Goal: Information Seeking & Learning: Check status

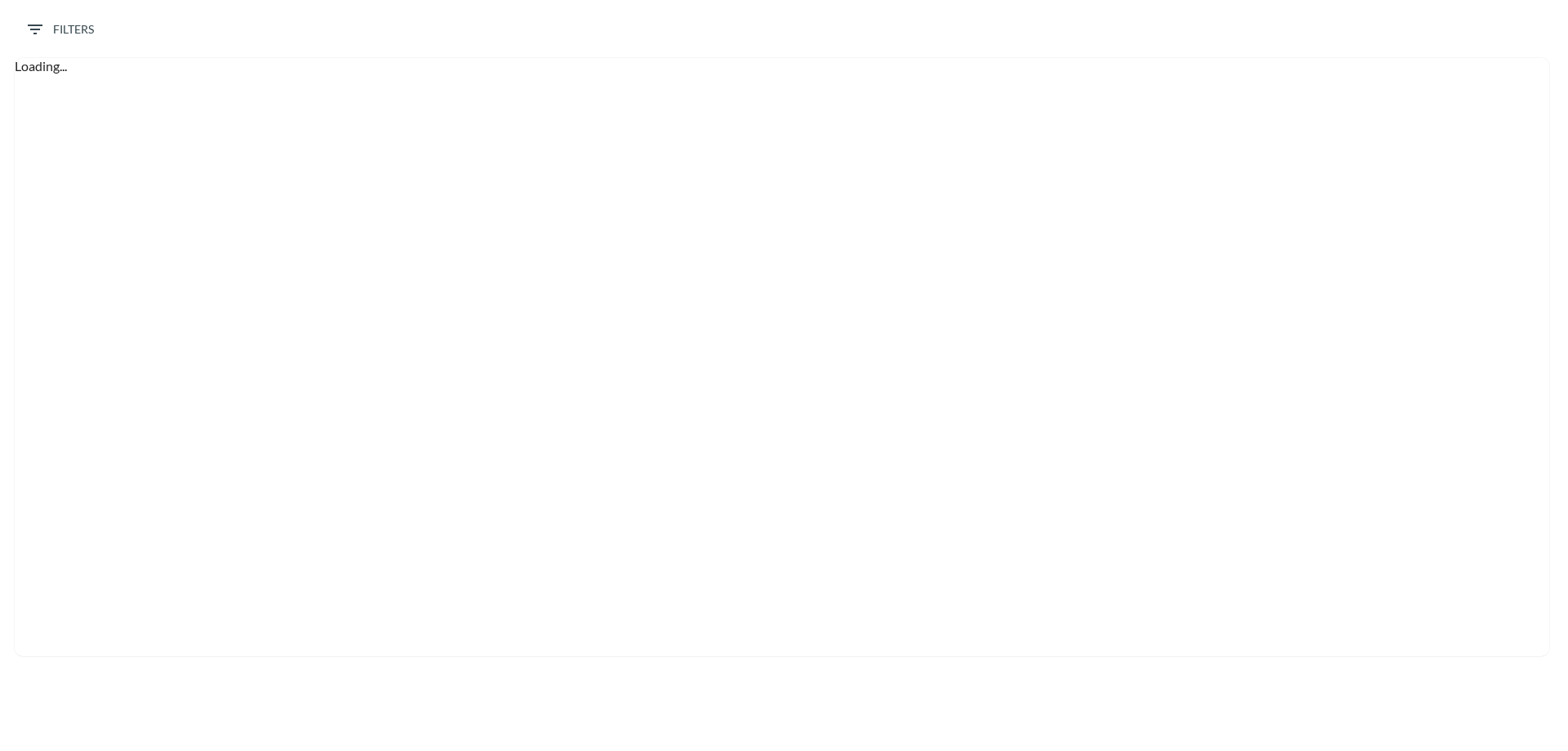
click at [63, 31] on span "Filters" at bounding box center [60, 29] width 68 height 20
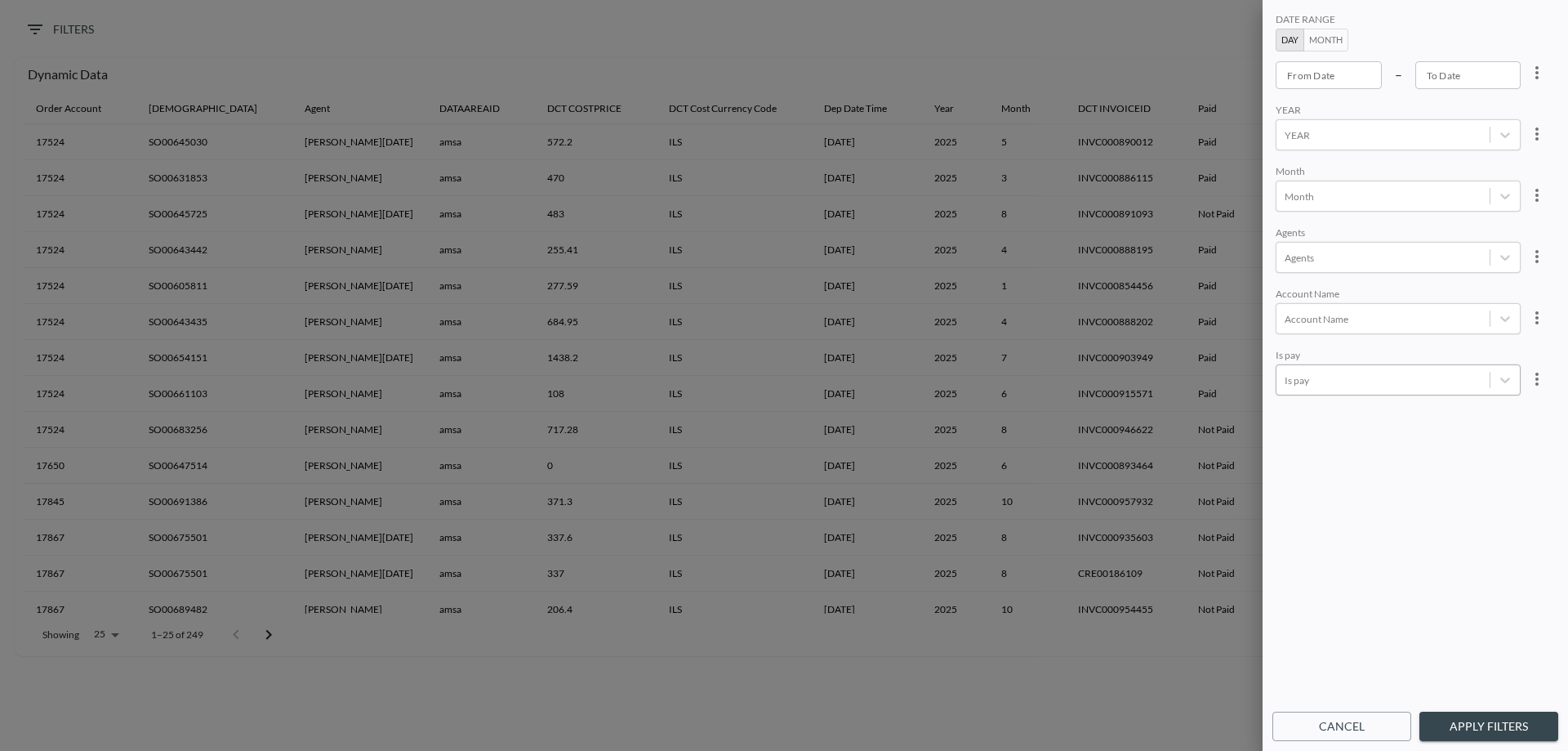
click at [1322, 378] on div at bounding box center [1383, 380] width 197 height 15
click at [1321, 383] on div "Not Paid Paid" at bounding box center [1416, 415] width 286 height 245
click at [1310, 335] on div "Paid" at bounding box center [1416, 333] width 286 height 26
click at [1323, 377] on body "BI.P.EYE, Interactive Analytics Dashboards 0 Filters Dynamic Data Order Account…" at bounding box center [784, 376] width 1568 height 751
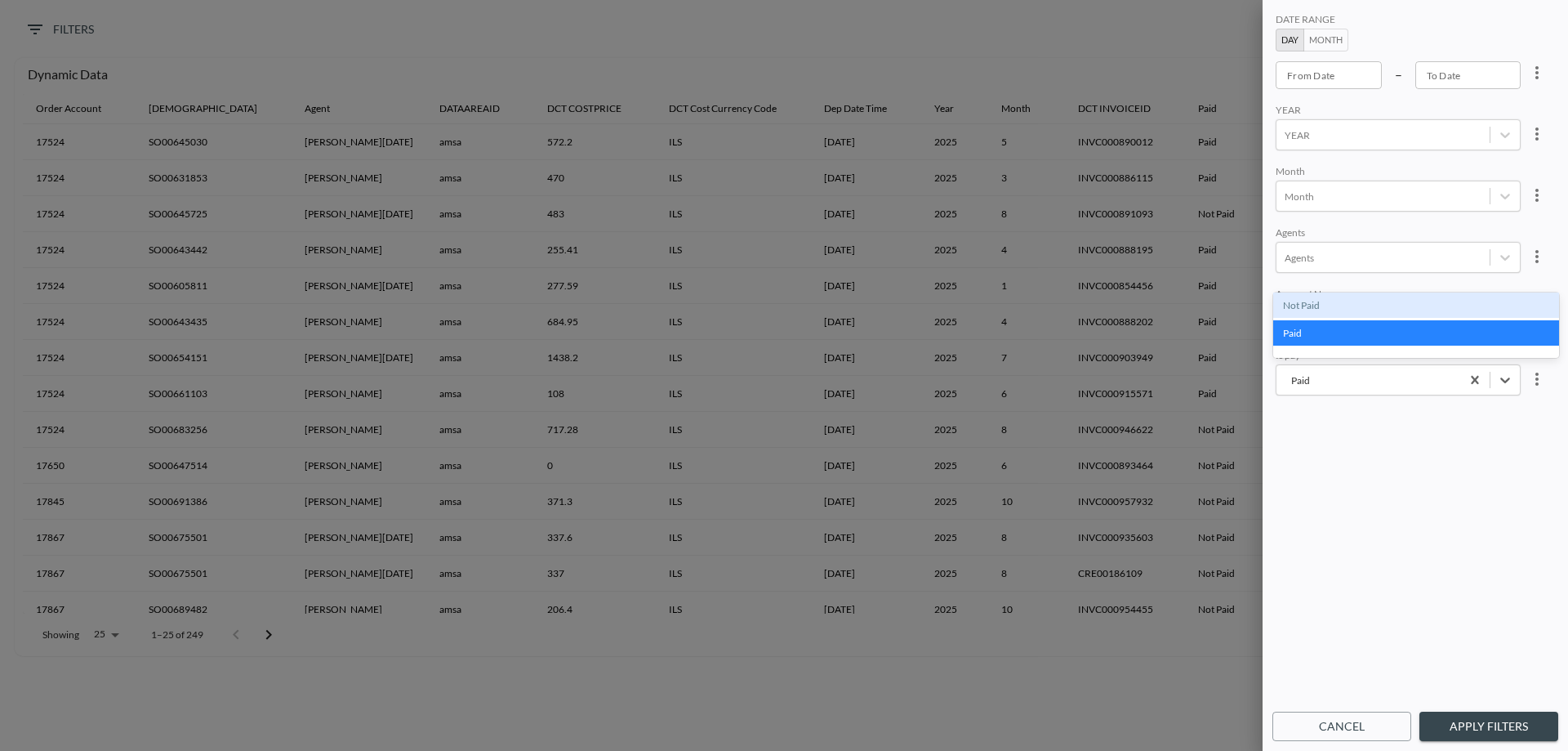
drag, startPoint x: 1323, startPoint y: 377, endPoint x: 1310, endPoint y: 318, distance: 60.4
click at [1310, 316] on div "Not Paid" at bounding box center [1416, 305] width 286 height 26
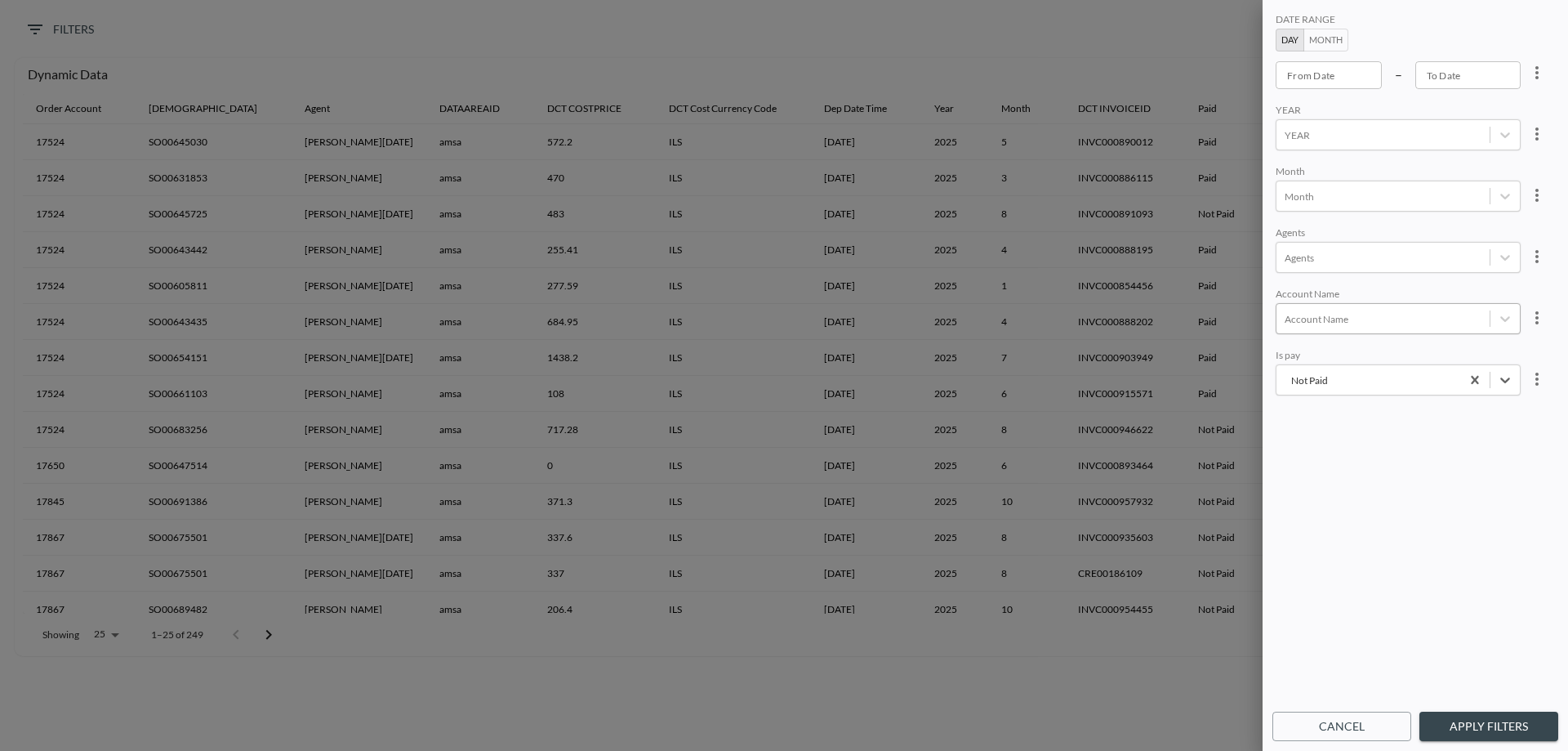
click at [1322, 315] on body "BI.P.EYE, Interactive Analytics Dashboards 0 Filters Dynamic Data Order Account…" at bounding box center [784, 376] width 1568 height 751
click at [1479, 727] on button "Apply Filters" at bounding box center [1489, 727] width 139 height 30
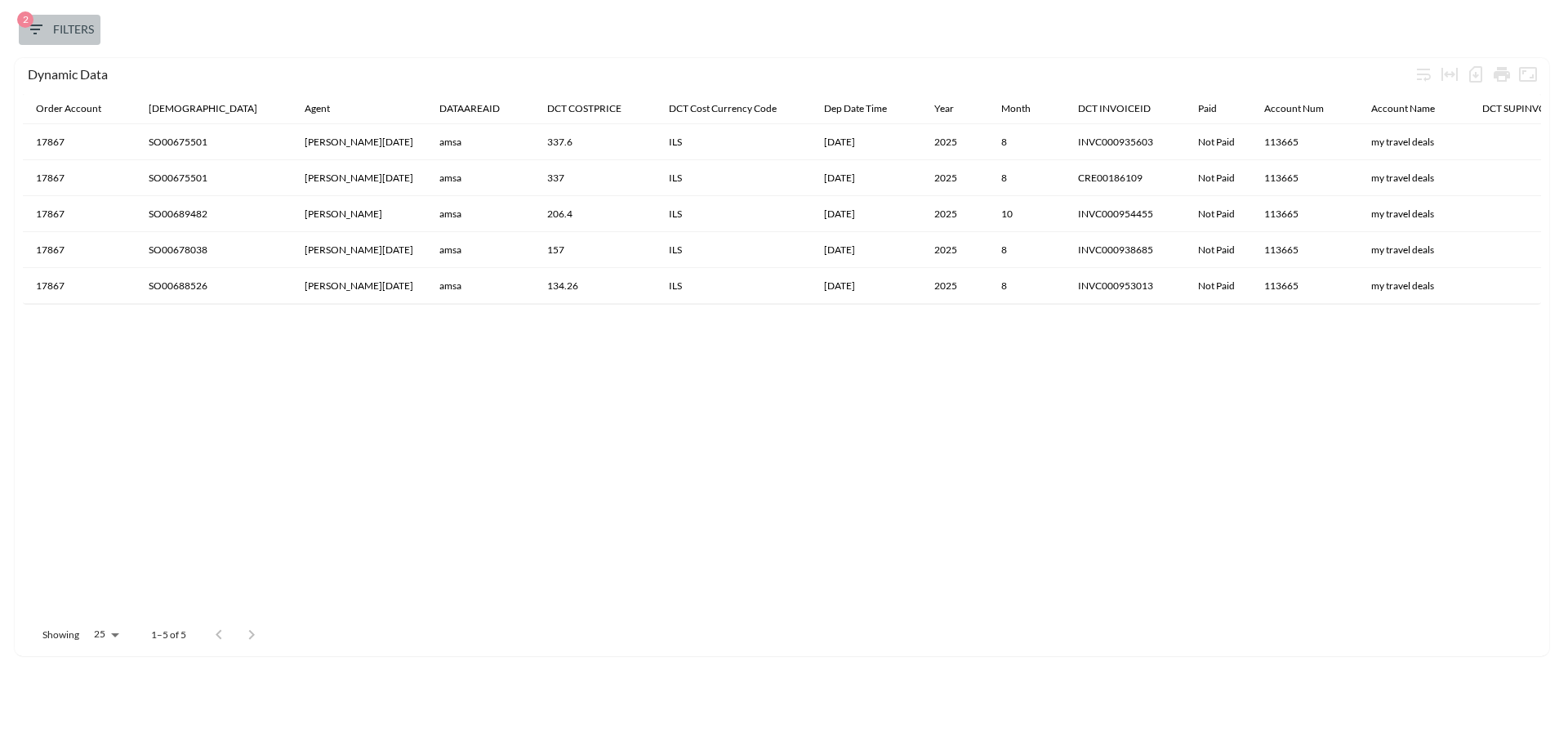
click at [32, 32] on icon "button" at bounding box center [35, 29] width 20 height 20
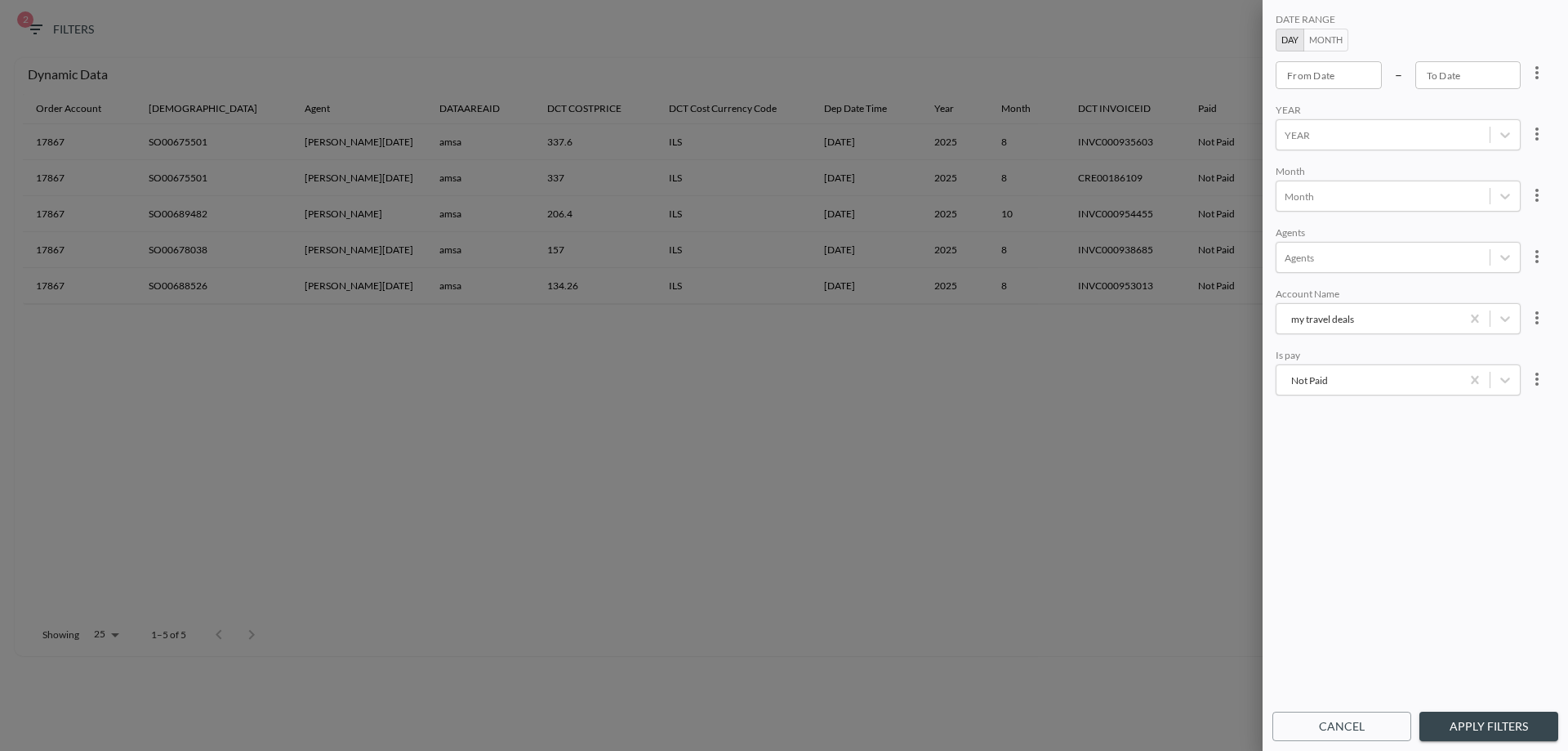
type input "YYYY-MM-DD"
click at [1493, 72] on input "YYYY-MM-DD" at bounding box center [1468, 74] width 106 height 28
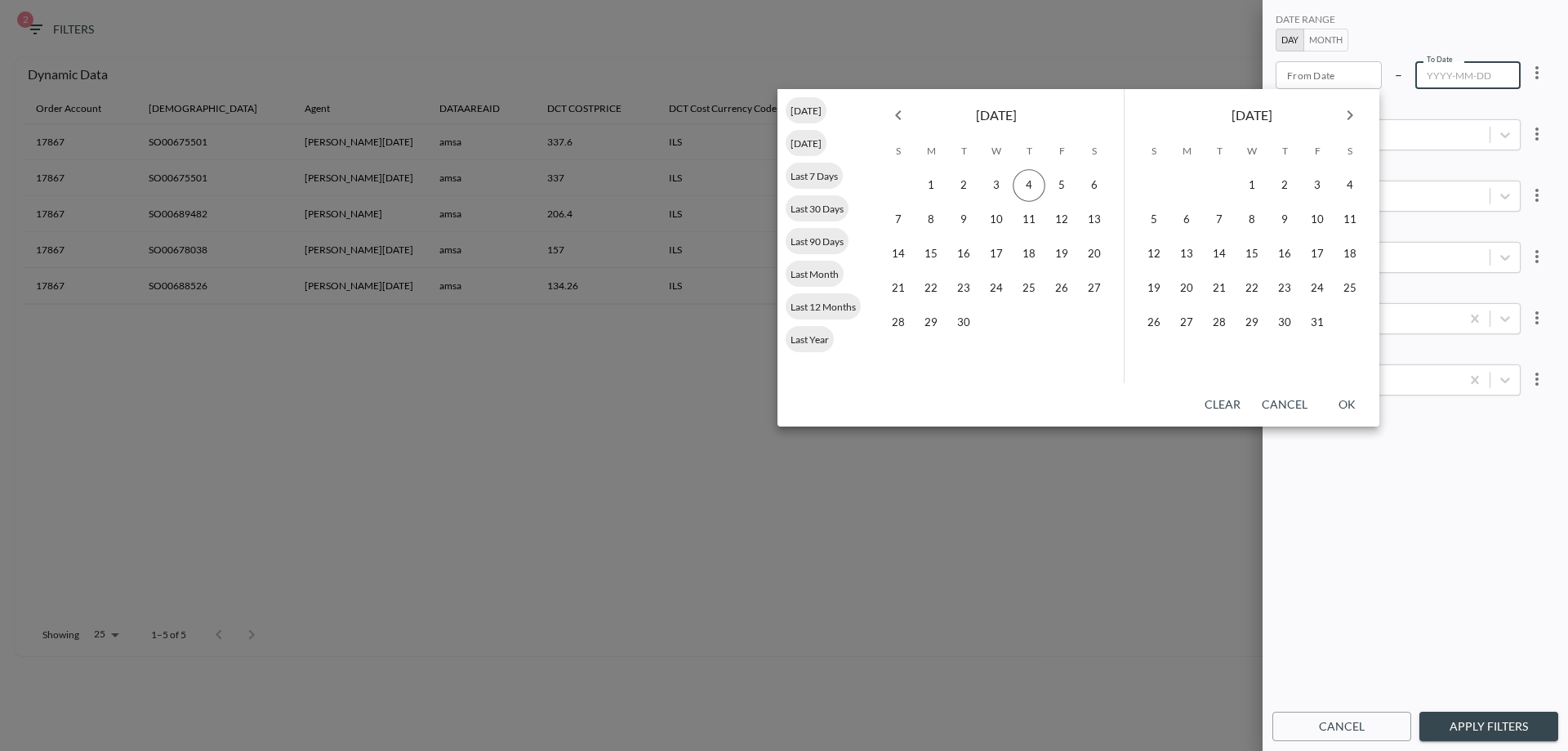
click at [887, 111] on button "Previous month" at bounding box center [898, 115] width 32 height 32
click at [903, 356] on button "31" at bounding box center [897, 356] width 32 height 32
type input "YYYY-MM-DD"
type input "[DATE]"
click at [895, 111] on icon "Previous month" at bounding box center [898, 115] width 20 height 20
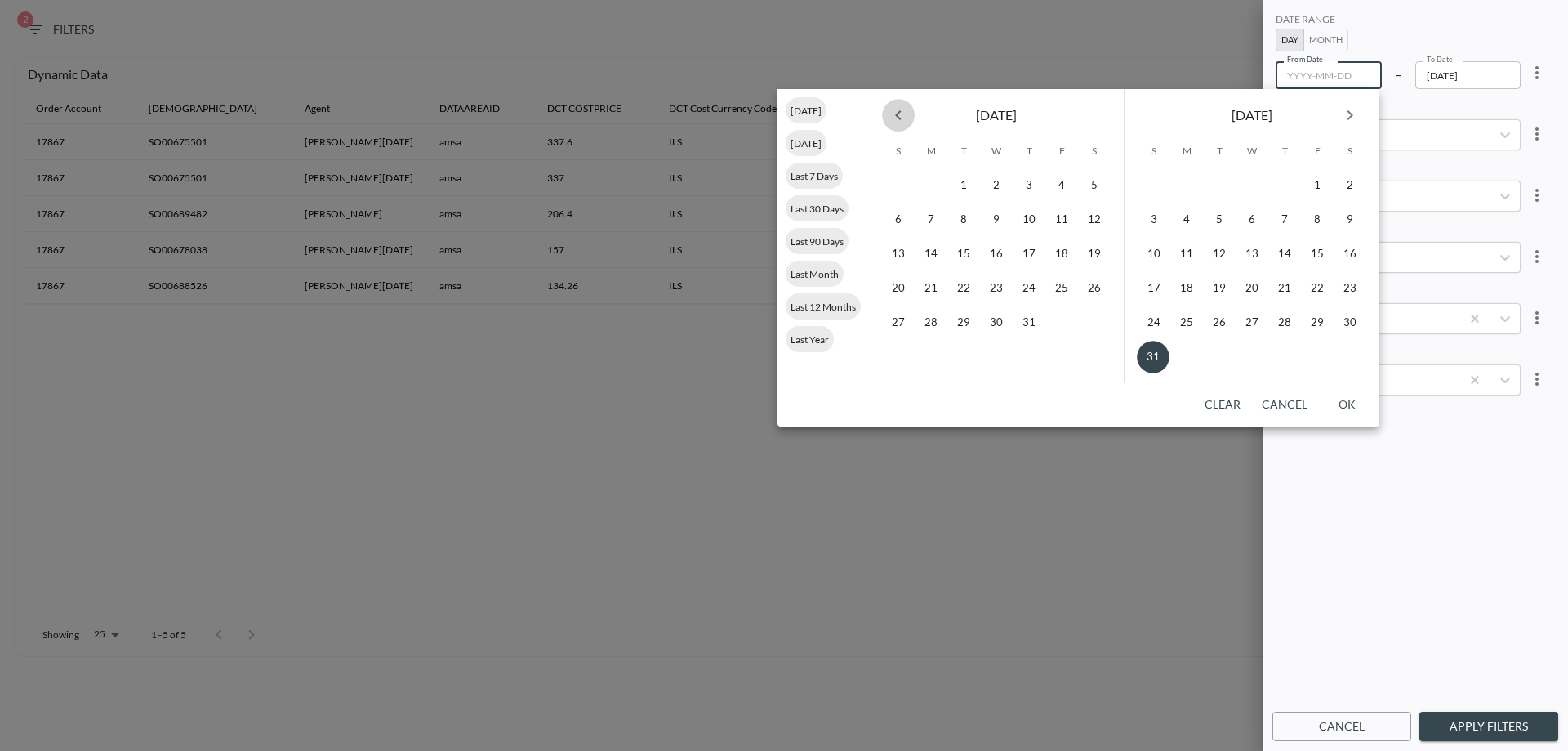
click at [895, 111] on icon "Previous month" at bounding box center [898, 115] width 20 height 20
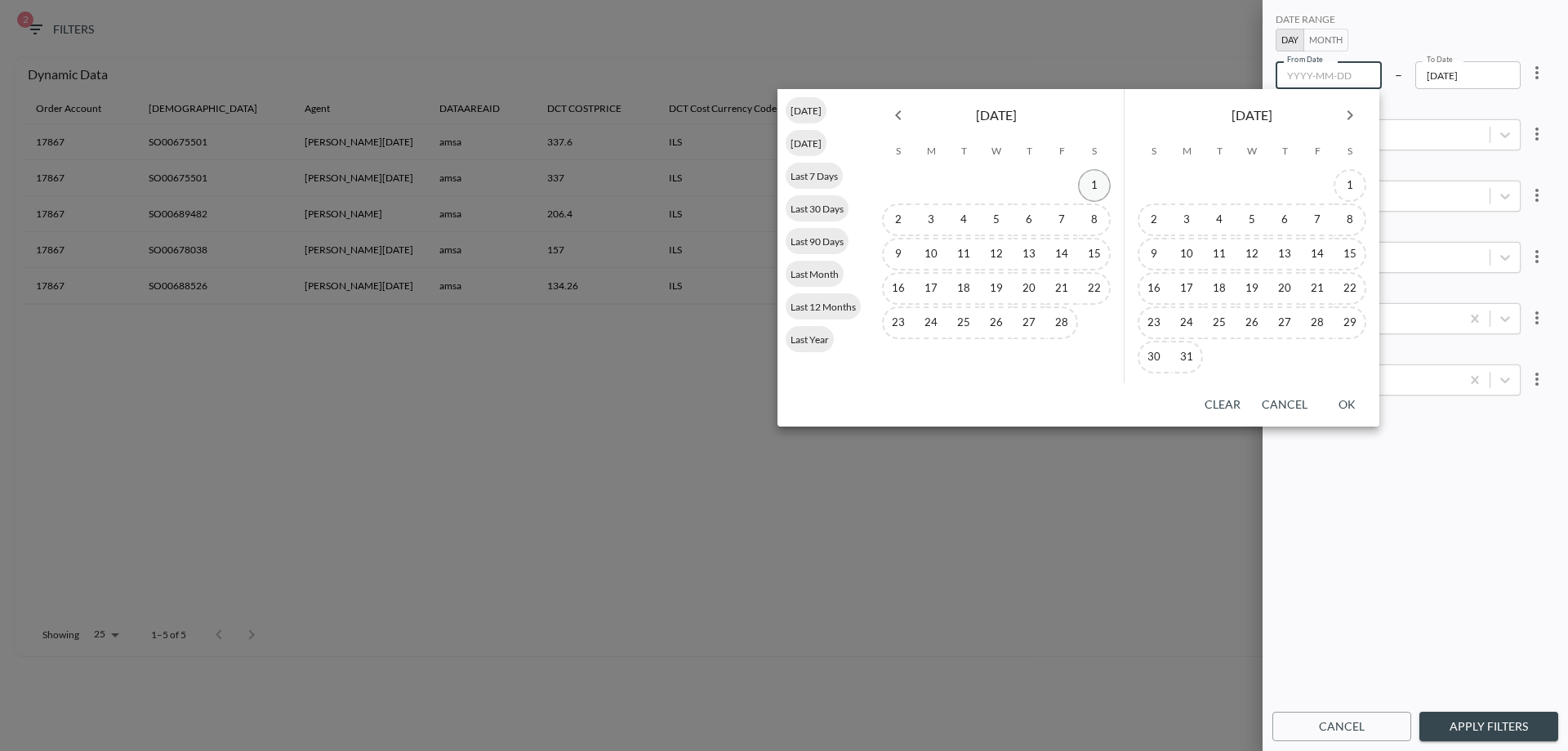
click at [1094, 183] on button "1" at bounding box center [1094, 185] width 32 height 32
type input "[DATE]"
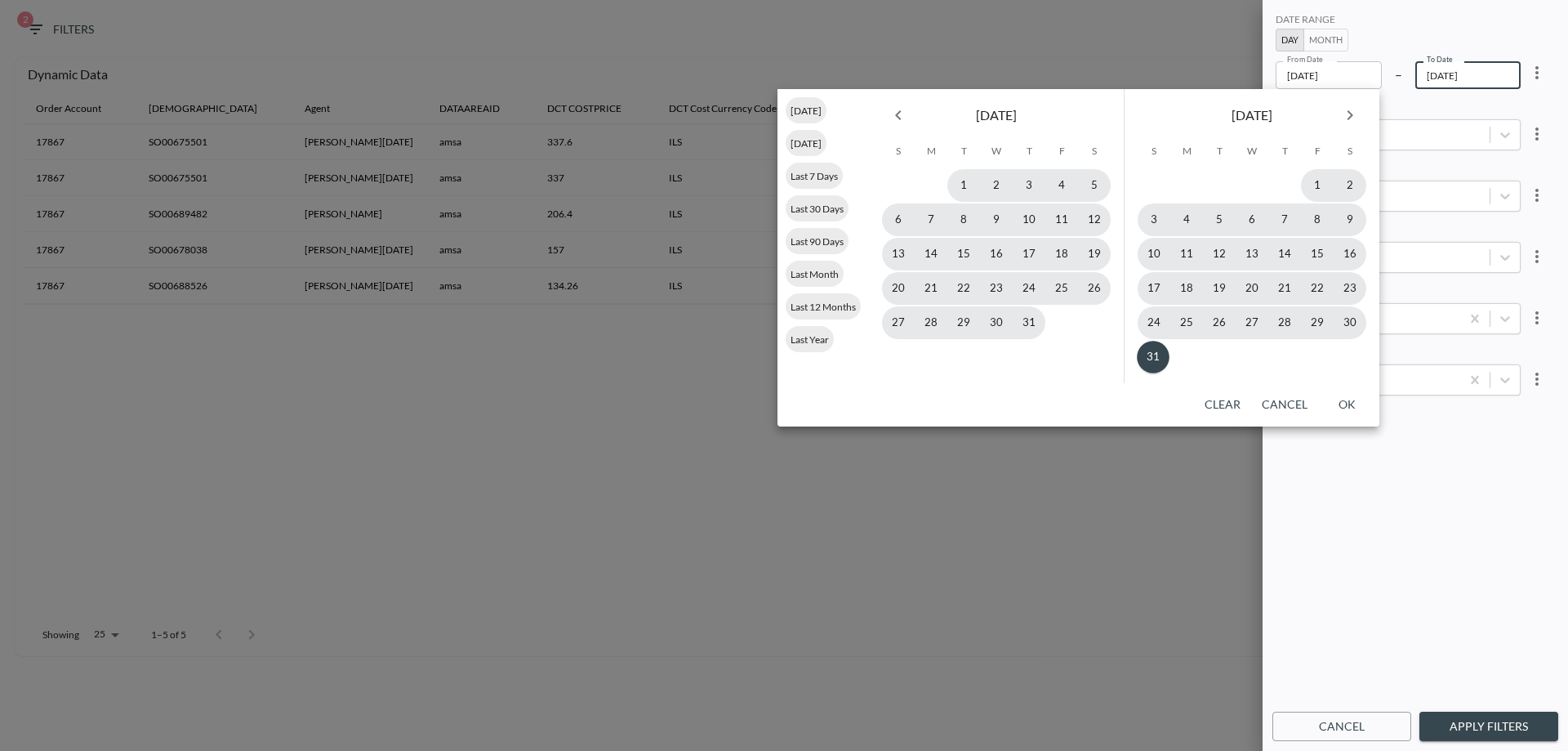
click at [1347, 402] on button "OK" at bounding box center [1347, 405] width 52 height 30
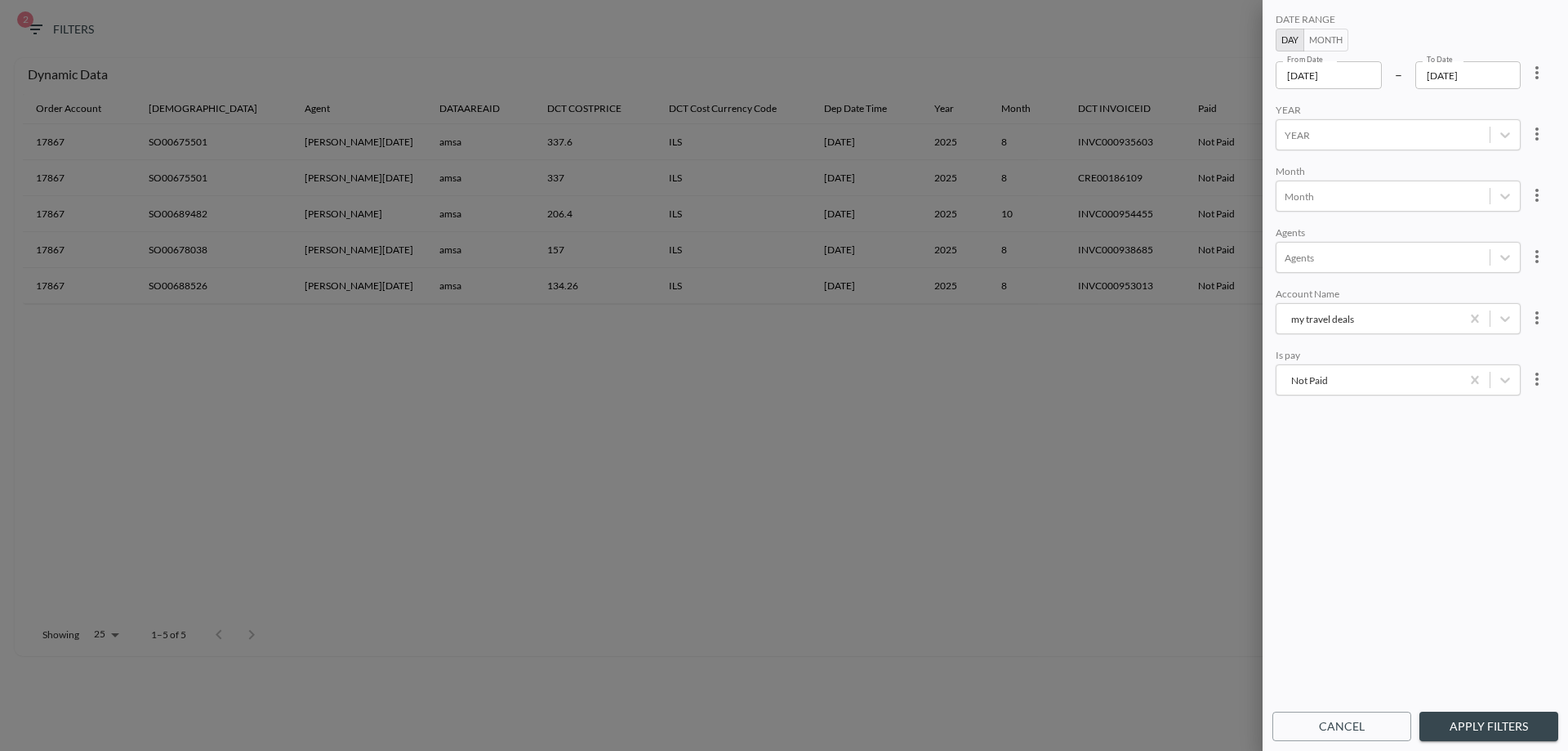
click at [1497, 719] on button "Apply Filters" at bounding box center [1489, 727] width 139 height 30
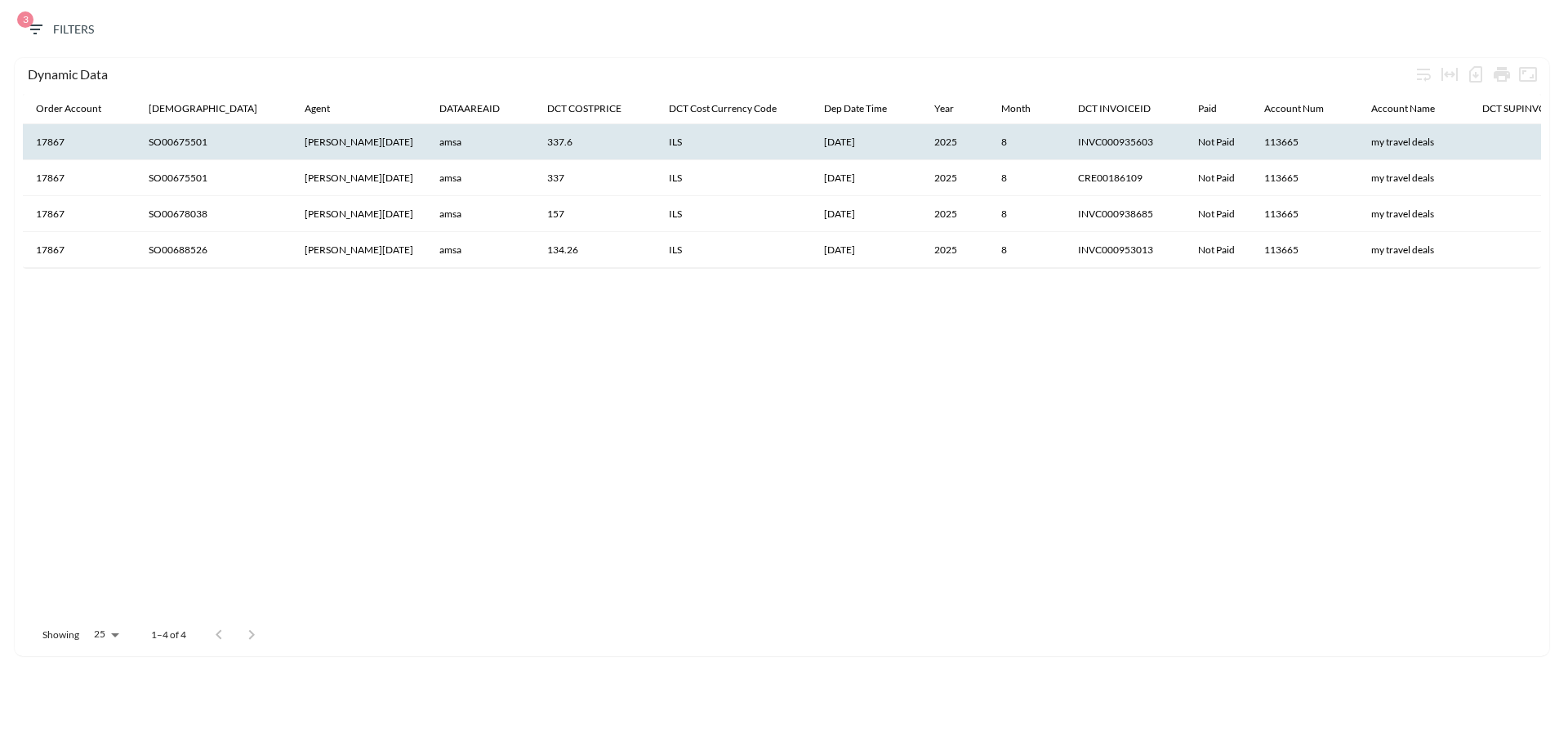
click at [195, 143] on th "SO00675501" at bounding box center [214, 143] width 156 height 36
copy th "SO00675501"
click at [1471, 79] on icon "Number of rows selected for download: 4" at bounding box center [1476, 74] width 13 height 16
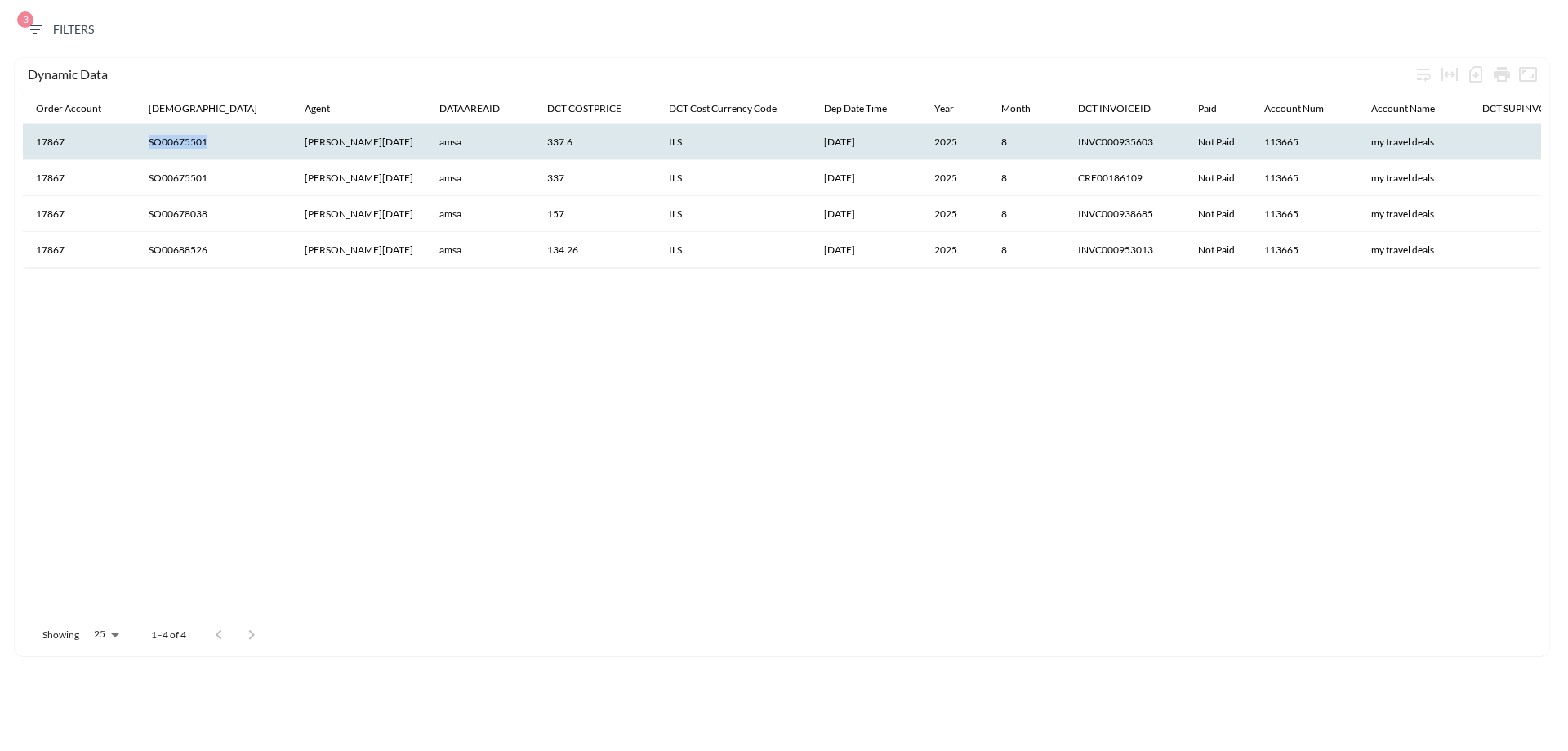
click at [76, 34] on span "3 Filters" at bounding box center [60, 29] width 68 height 20
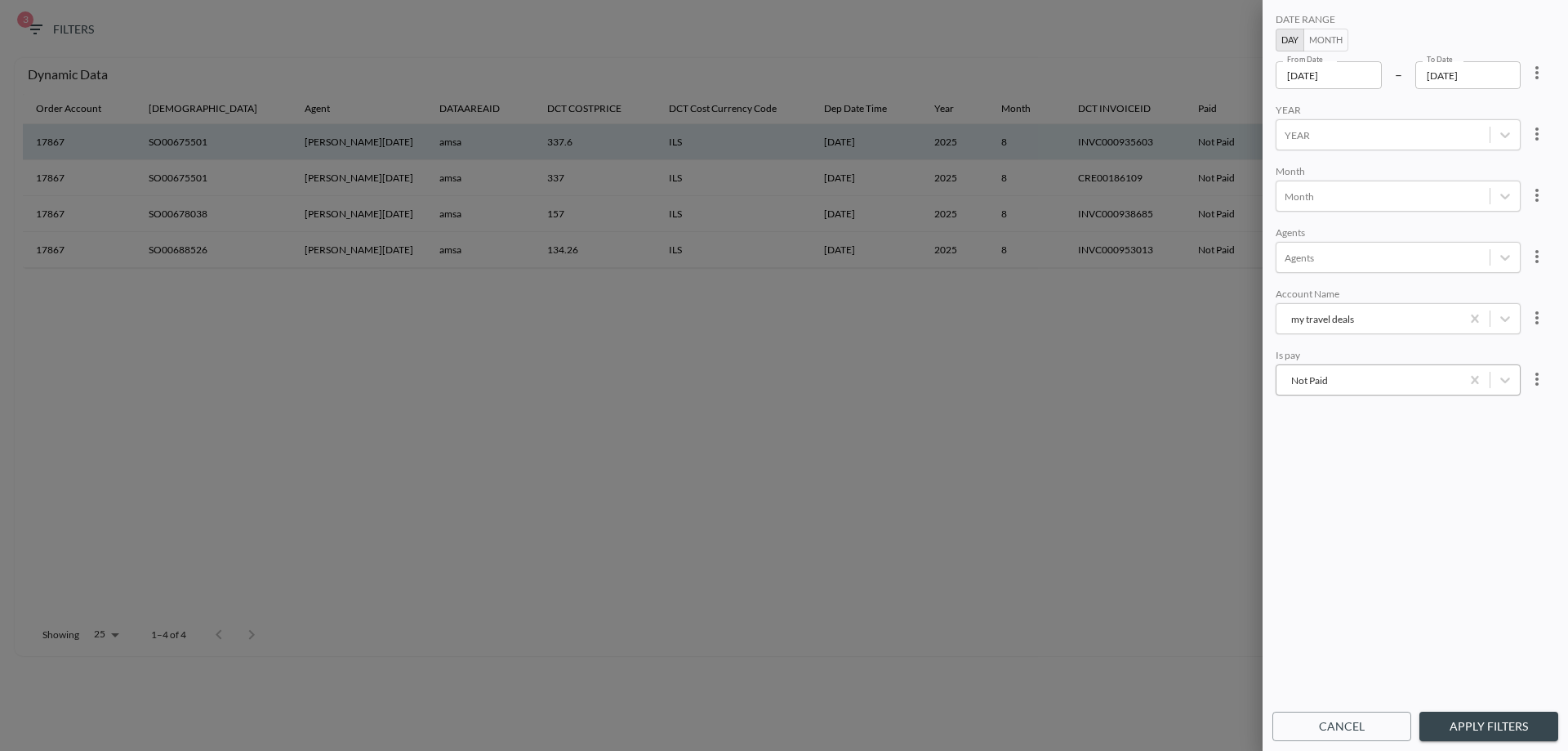
click at [1326, 387] on body "BI.P.EYE, Interactive Analytics Dashboards 3 Filters Dynamic Data Order Account…" at bounding box center [784, 376] width 1568 height 751
click at [1327, 387] on div "Not Paid Paid" at bounding box center [1416, 415] width 286 height 245
click at [1291, 269] on div "Agents" at bounding box center [1398, 257] width 245 height 31
click at [1324, 319] on div "my travel deals" at bounding box center [1368, 318] width 167 height 15
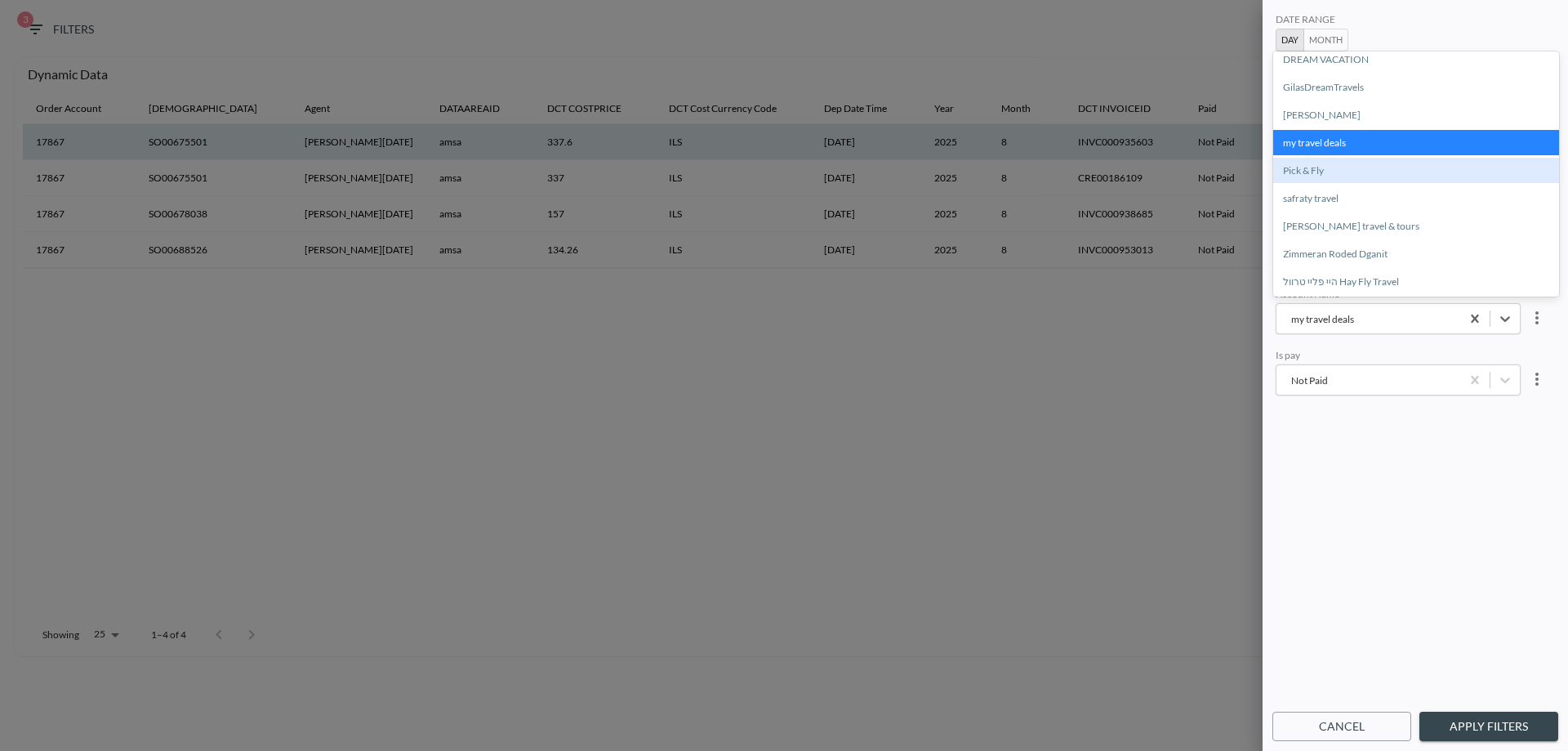
click at [1346, 170] on div "Pick & Fly" at bounding box center [1416, 170] width 286 height 26
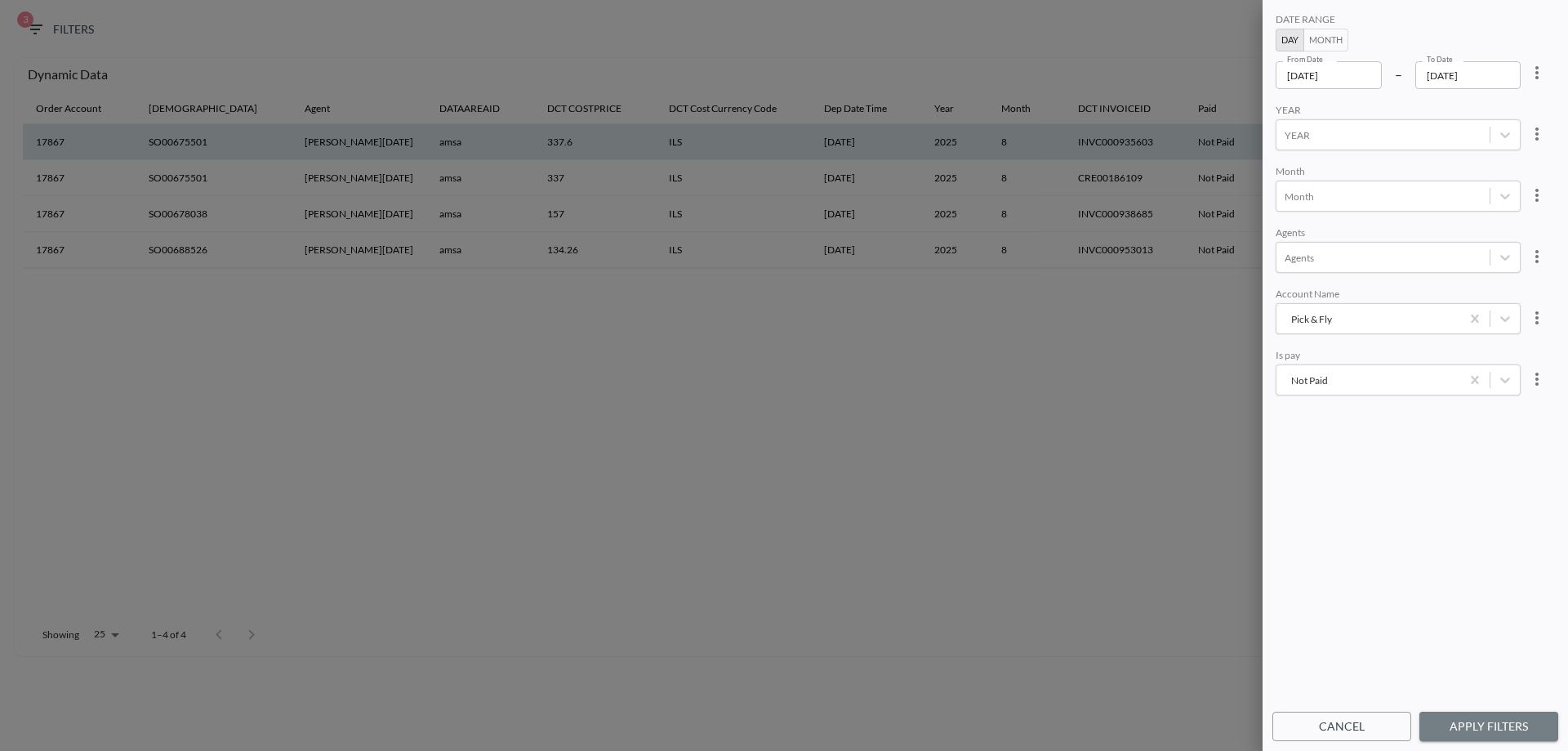
click at [1491, 726] on button "Apply Filters" at bounding box center [1489, 727] width 139 height 30
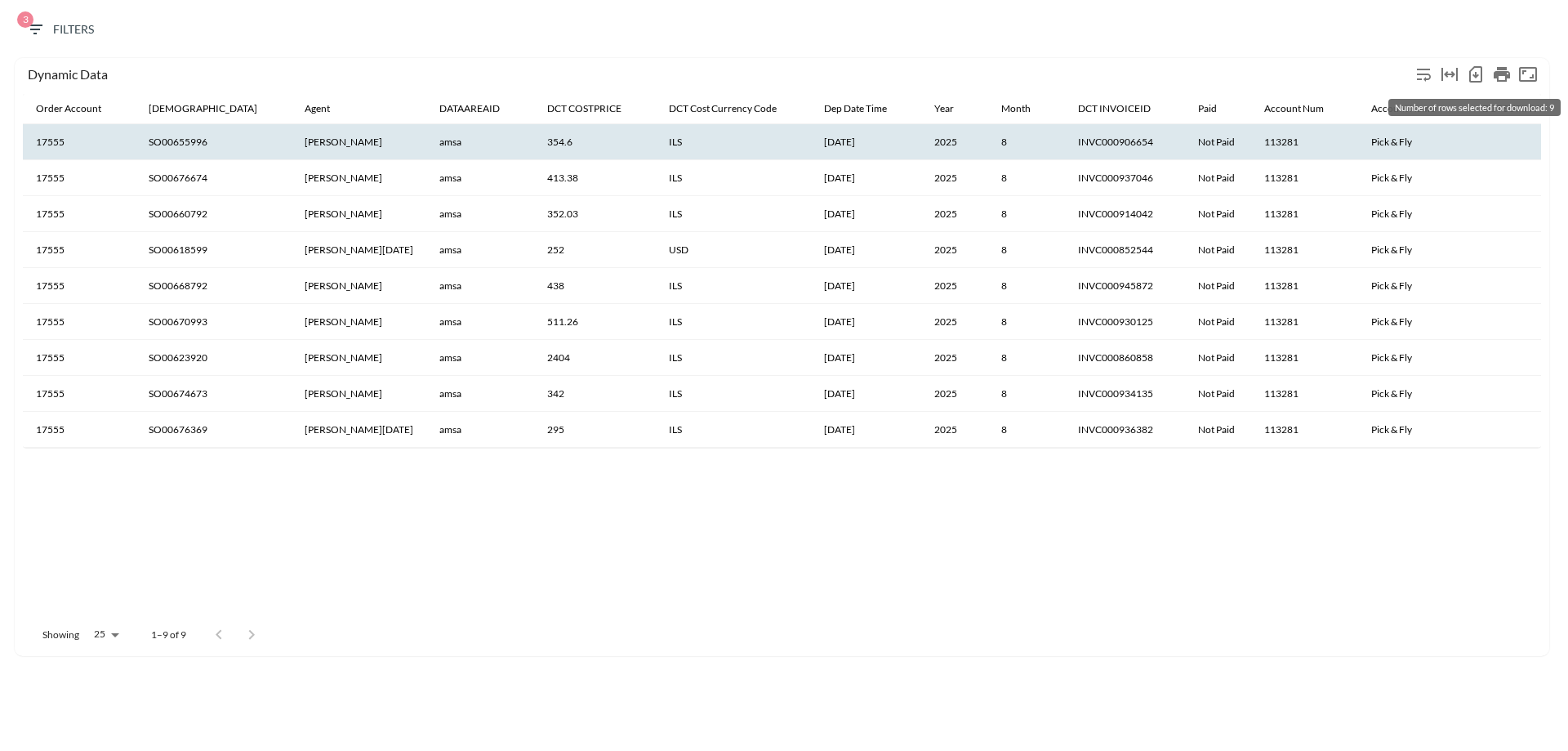
click at [1479, 75] on icon "Number of rows selected for download: 9" at bounding box center [1475, 75] width 7 height 7
